Goal: Navigation & Orientation: Find specific page/section

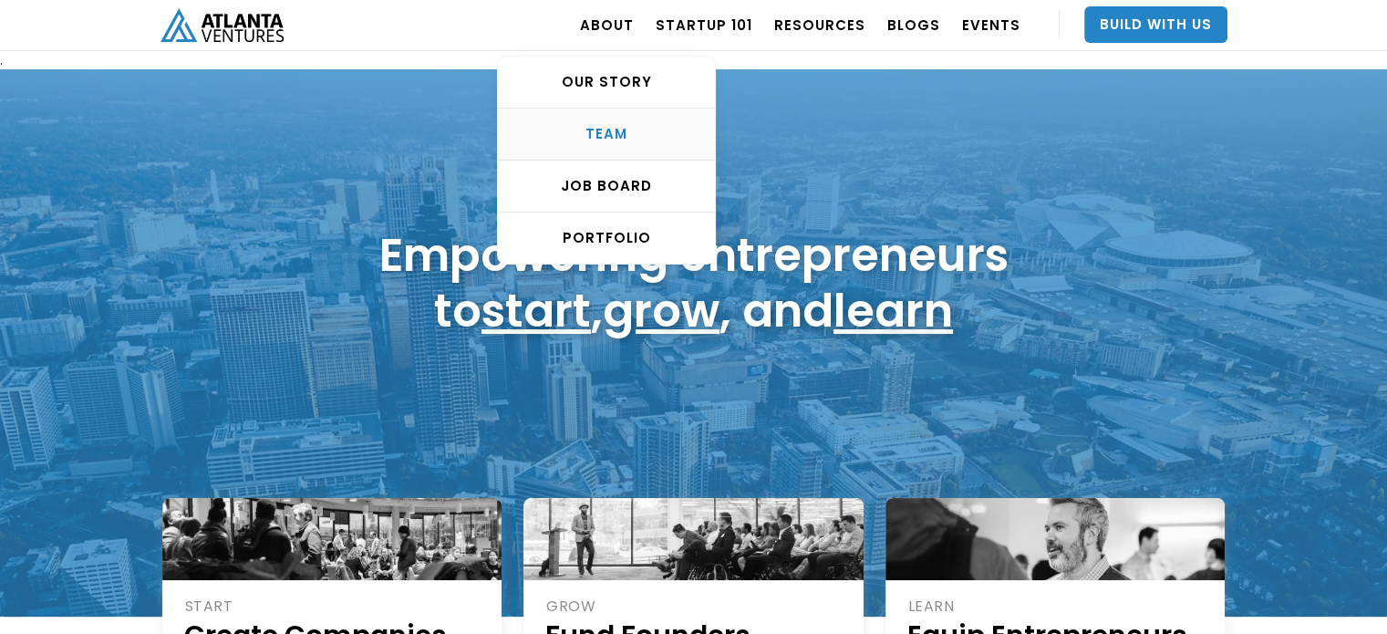
click at [617, 140] on div "TEAM" at bounding box center [606, 134] width 217 height 18
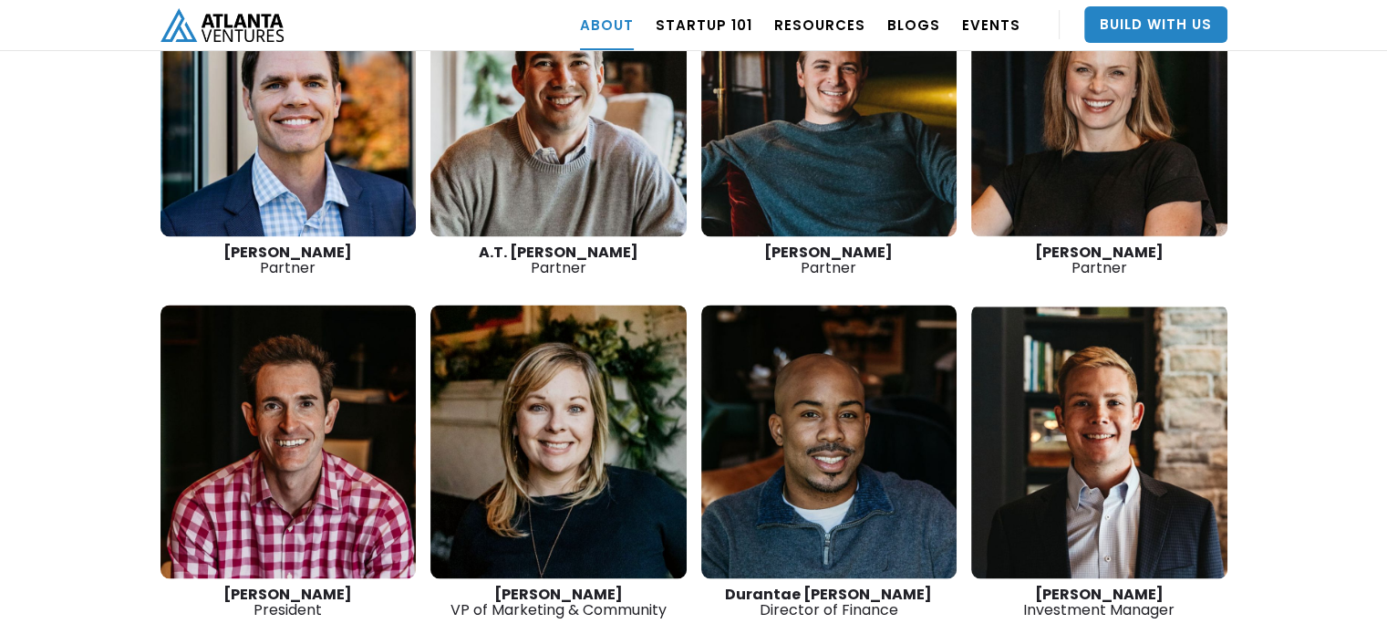
scroll to position [2765, 0]
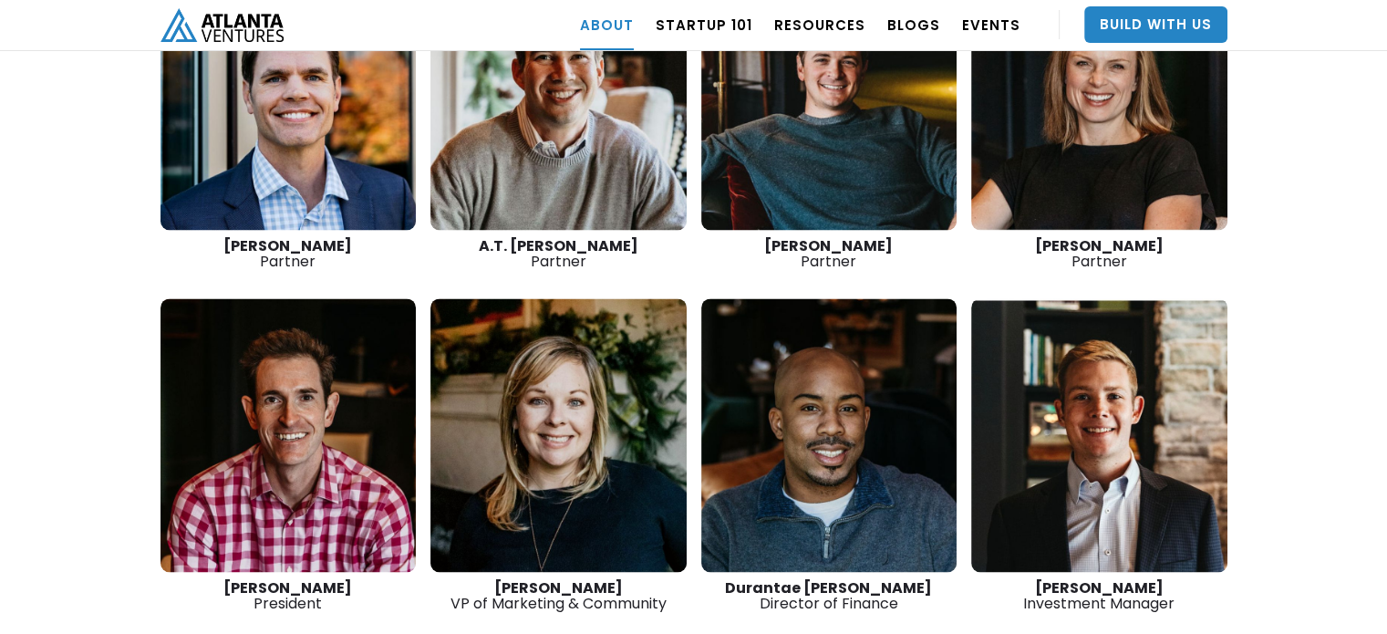
click at [298, 355] on link at bounding box center [288, 435] width 256 height 274
click at [353, 79] on link at bounding box center [288, 93] width 256 height 274
click at [487, 94] on link at bounding box center [558, 93] width 256 height 274
click at [778, 99] on link at bounding box center [829, 93] width 256 height 274
click at [1070, 129] on link at bounding box center [1099, 93] width 256 height 274
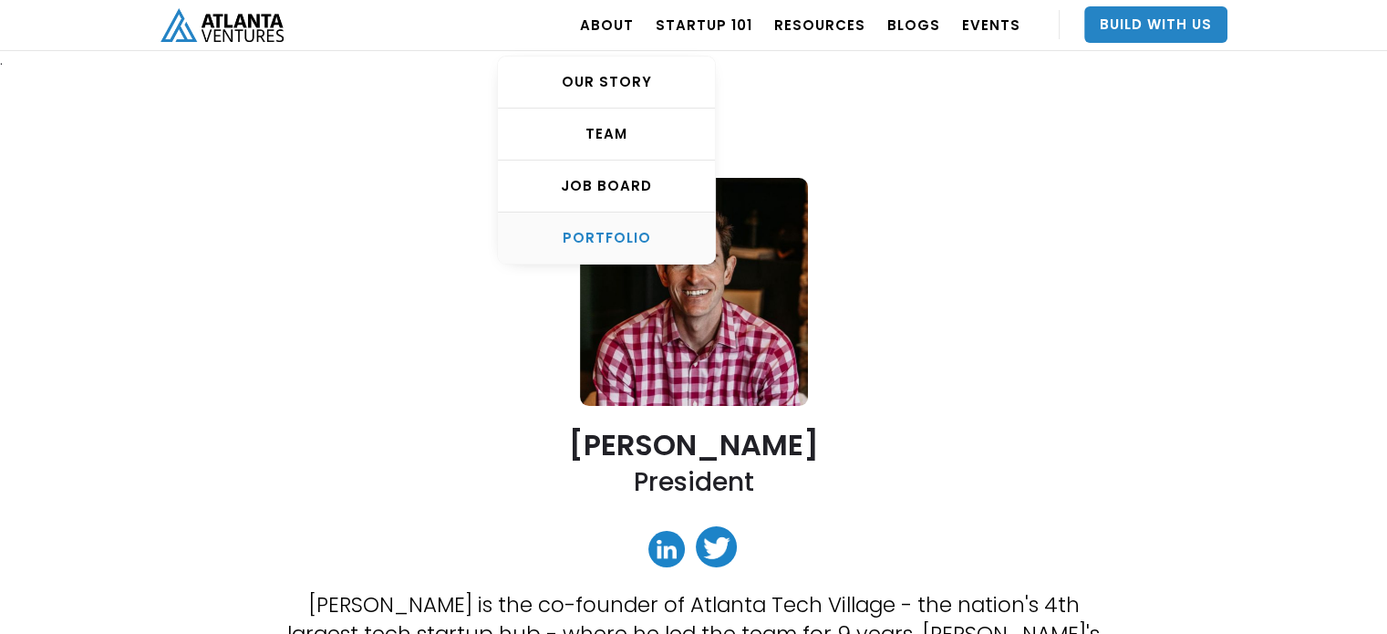
click at [628, 234] on div "PORTFOLIO" at bounding box center [606, 238] width 217 height 18
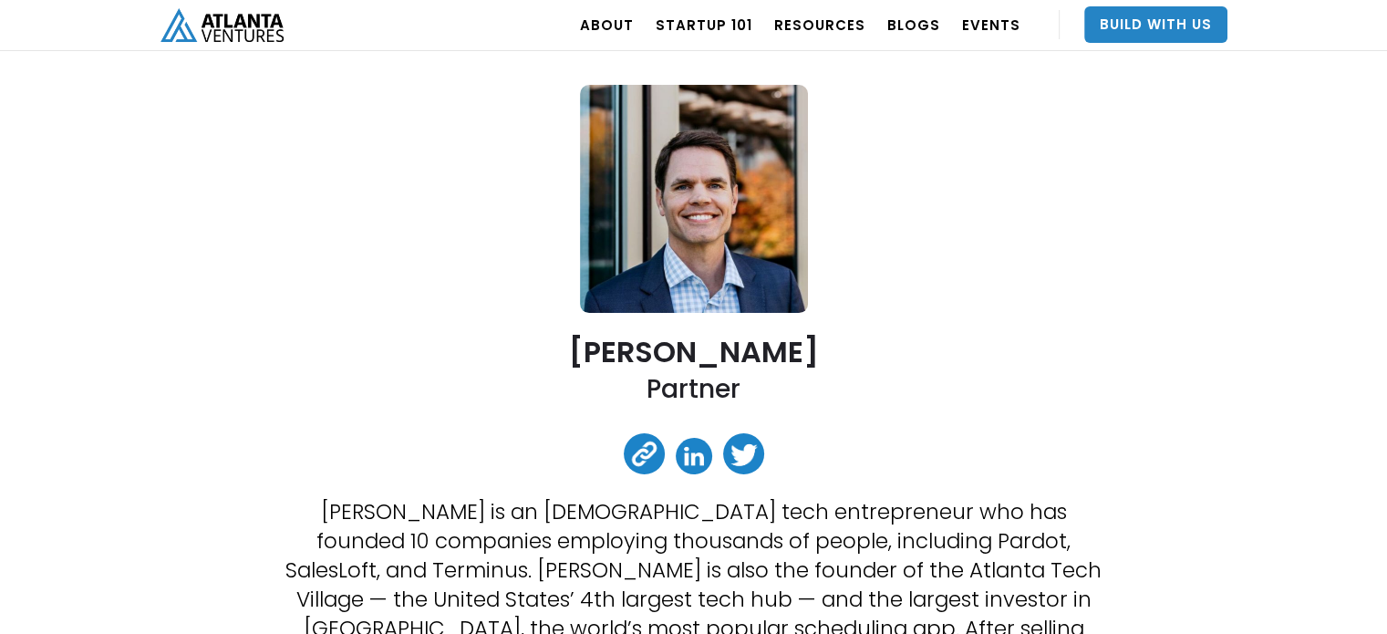
scroll to position [91, 0]
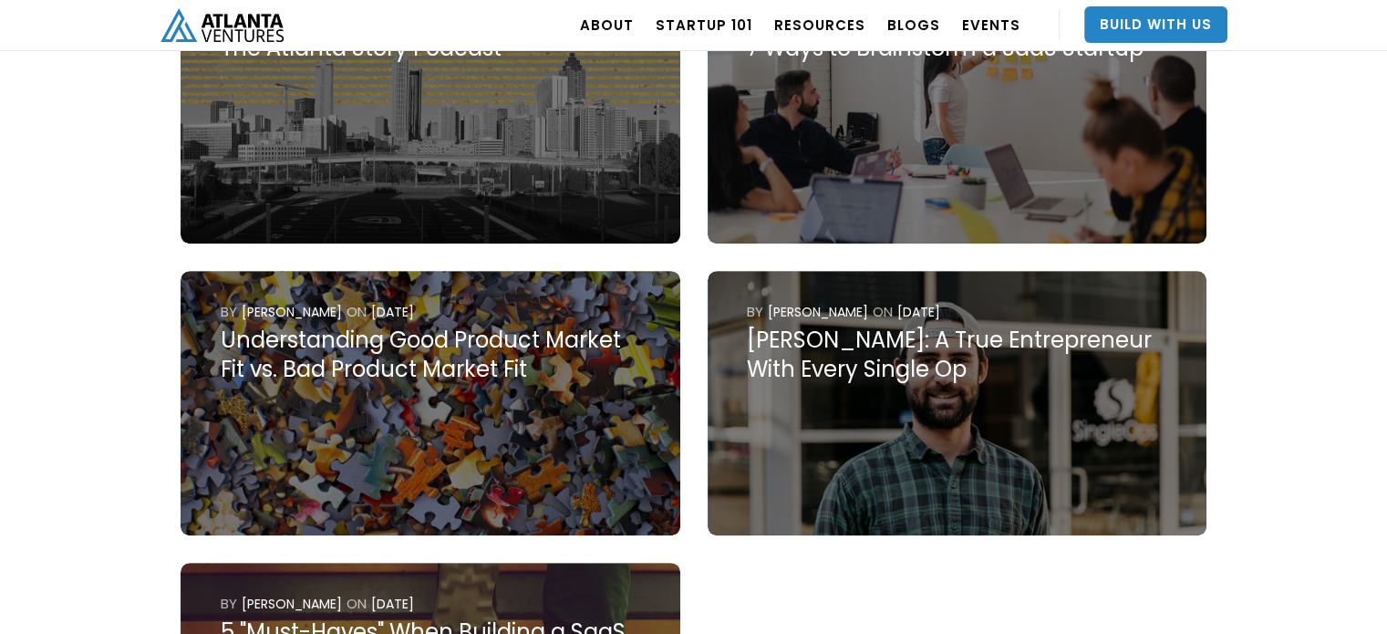
scroll to position [1126, 0]
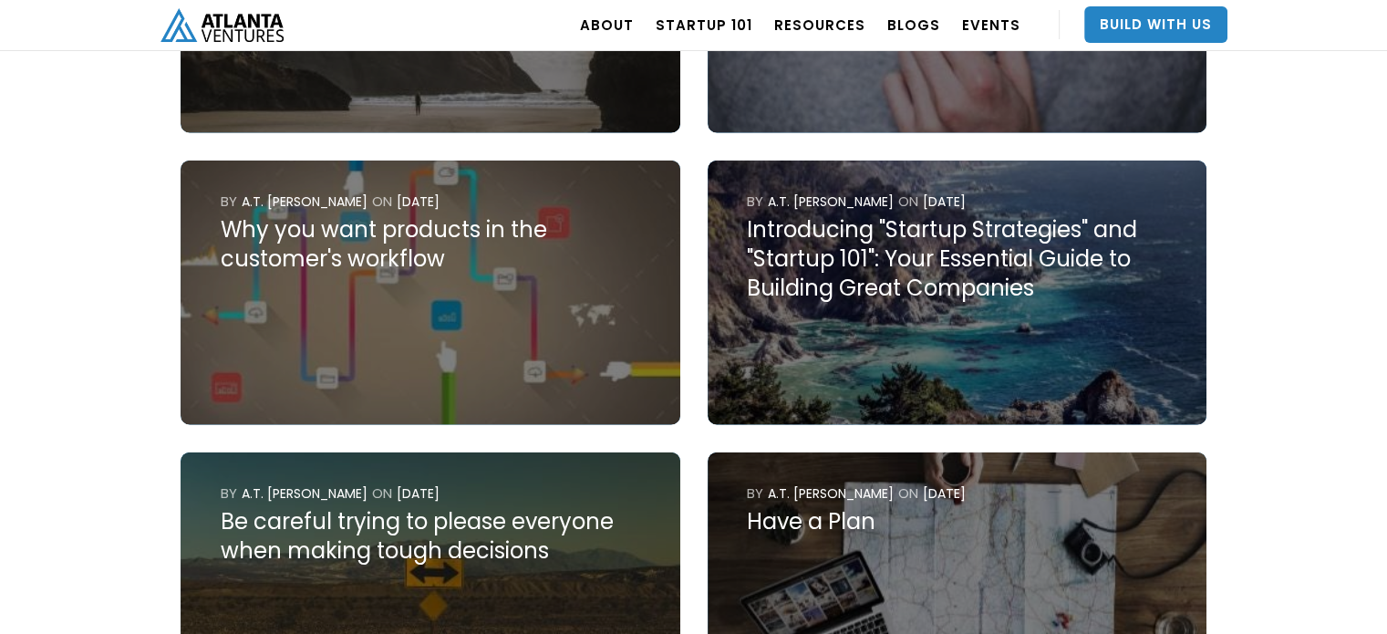
scroll to position [3862, 0]
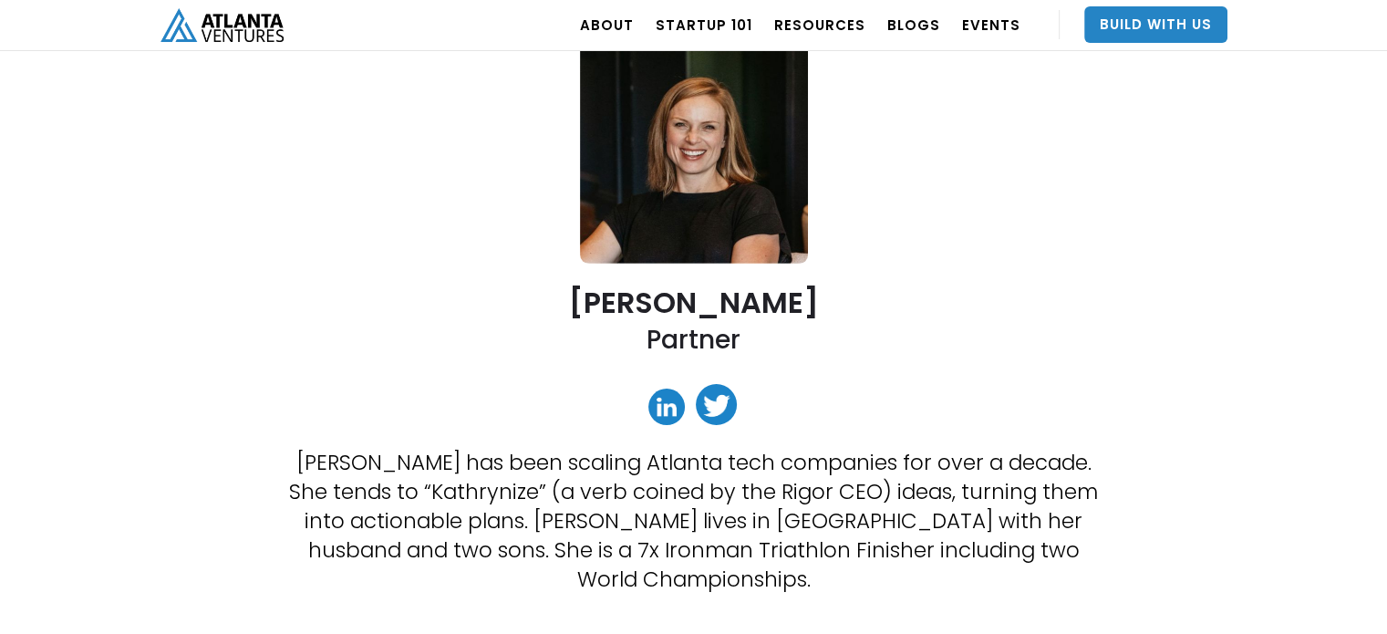
scroll to position [142, 0]
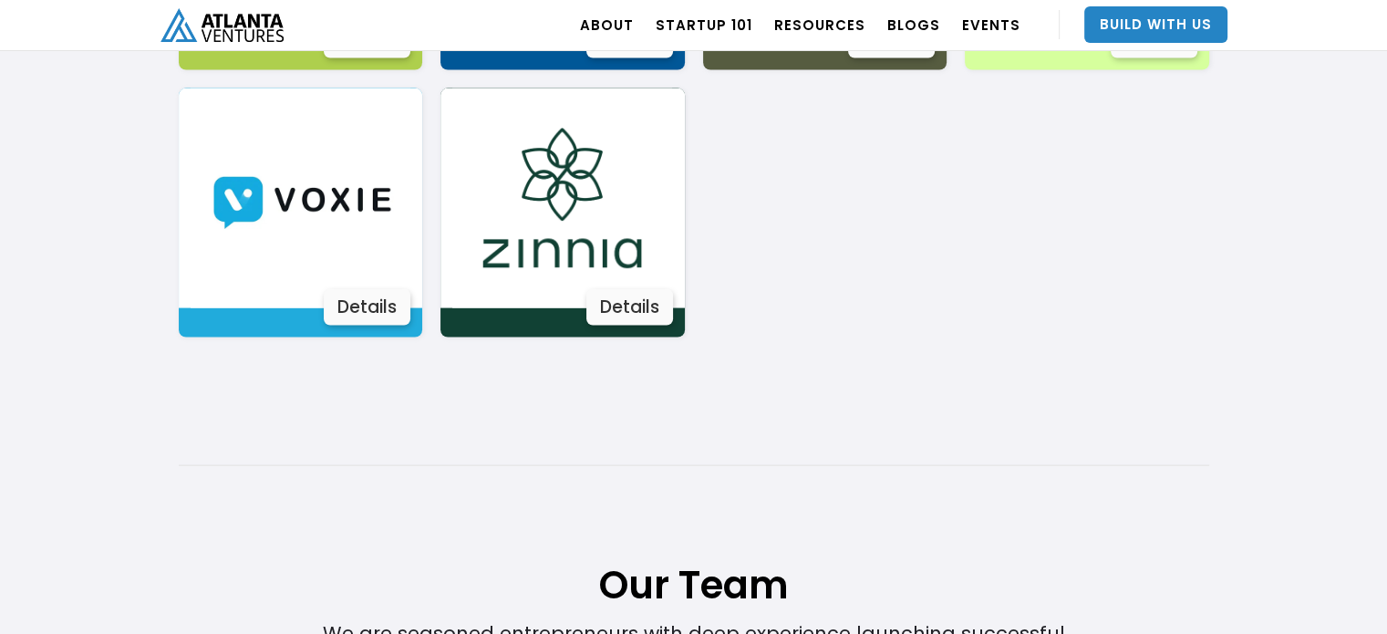
scroll to position [3682, 0]
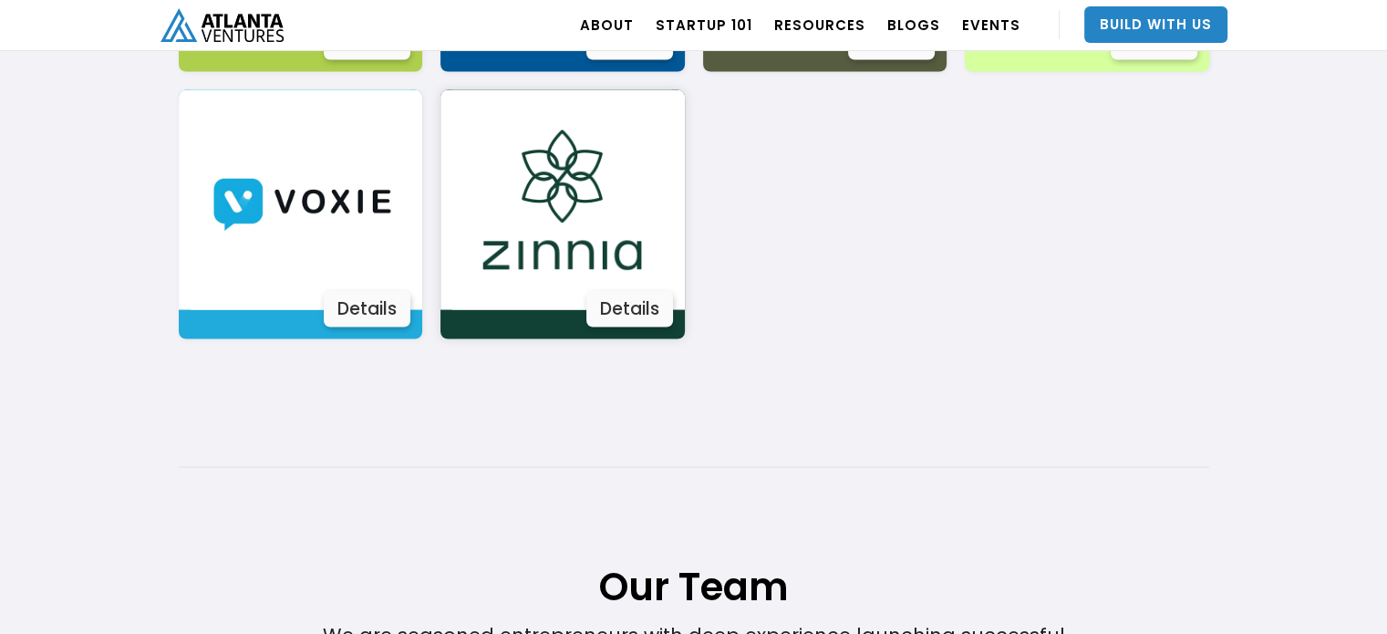
click at [625, 292] on div "Details" at bounding box center [629, 309] width 87 height 36
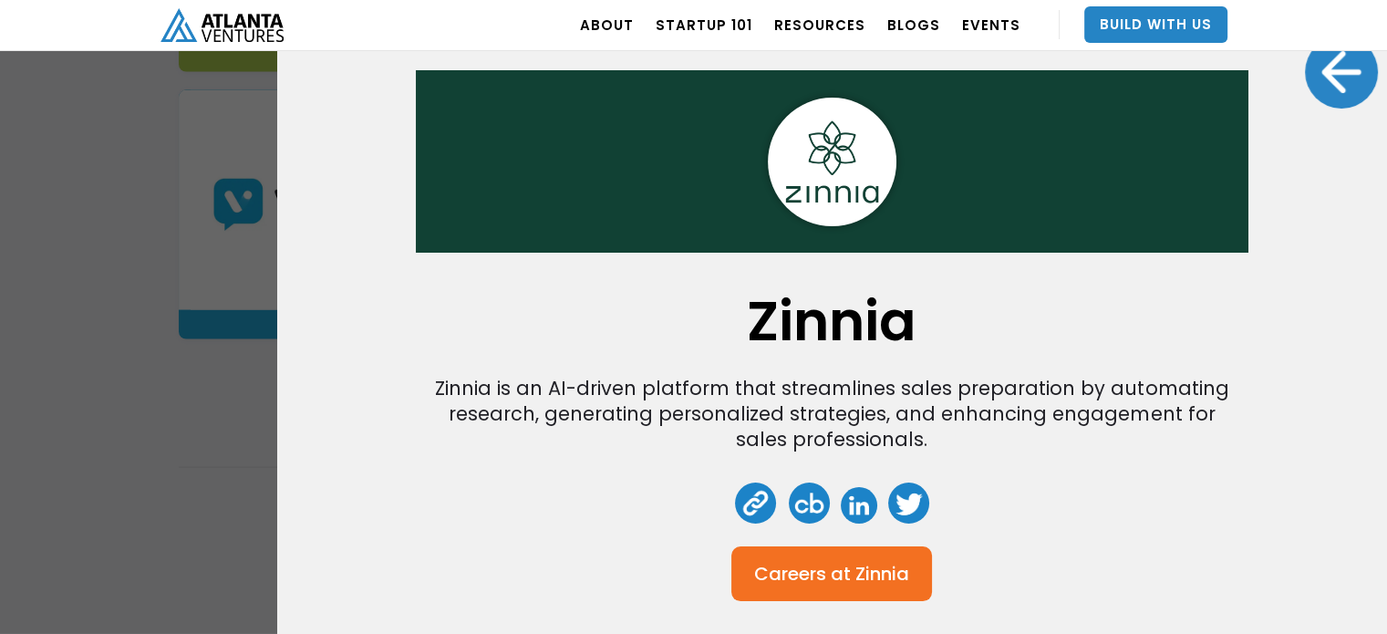
scroll to position [26, 0]
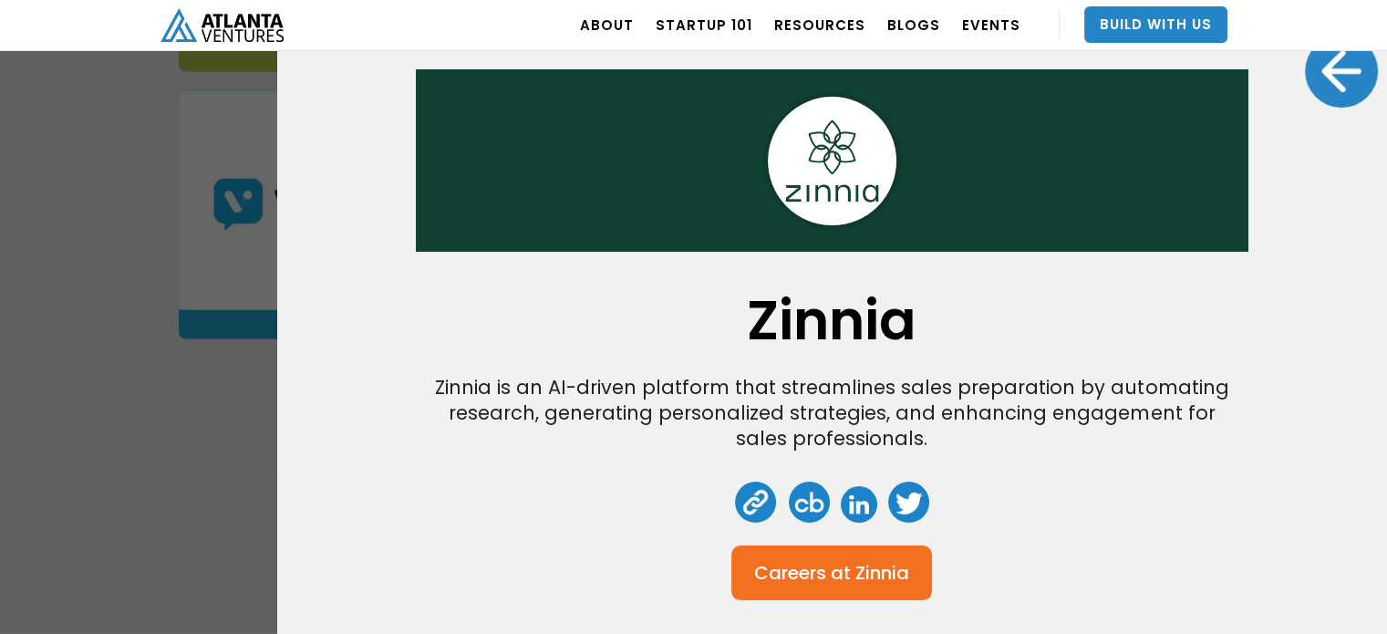
click at [249, 481] on div "Zinnia Zinnia is an AI-driven platform that streamlines sales preparation by au…" at bounding box center [693, 317] width 1387 height 634
click at [919, 28] on link "BLOGS" at bounding box center [913, 24] width 53 height 51
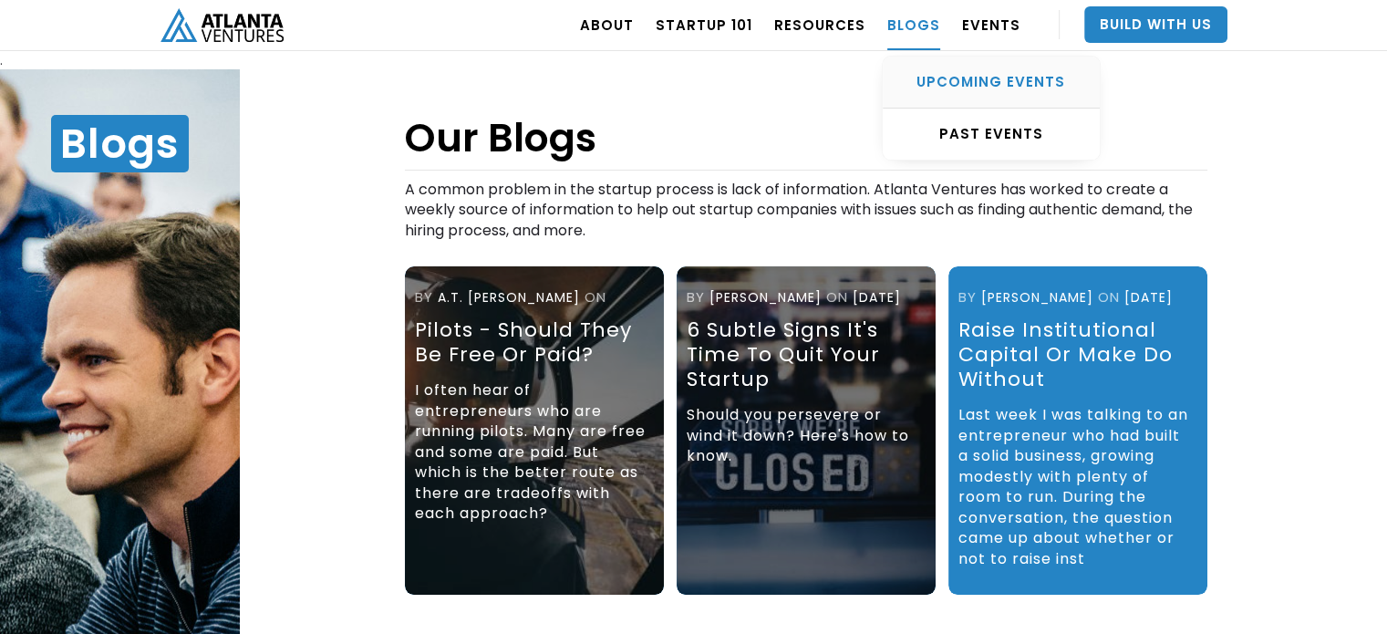
click at [967, 86] on div "UPCOMING EVENTS" at bounding box center [991, 82] width 217 height 18
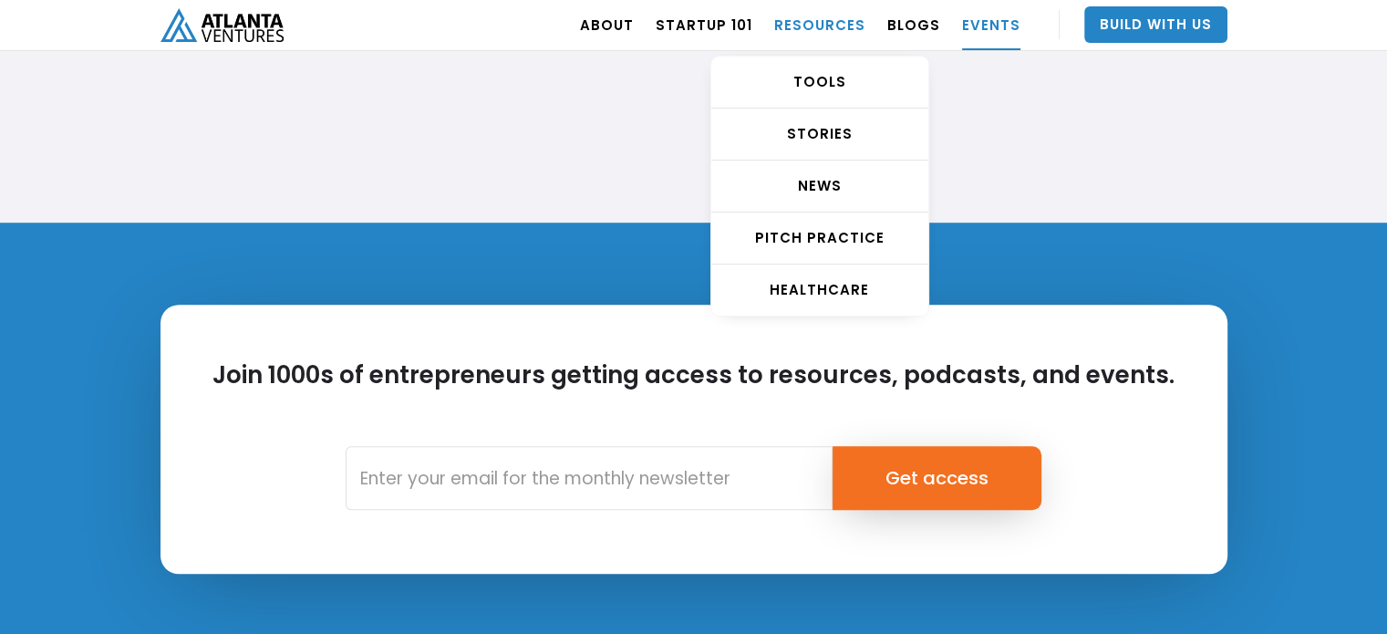
scroll to position [7982, 0]
